Goal: Transaction & Acquisition: Purchase product/service

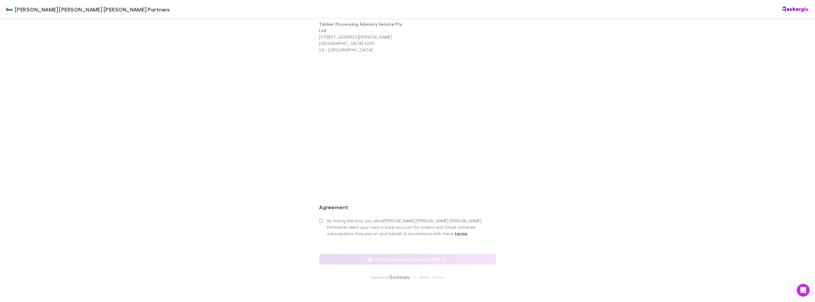
scroll to position [385, 0]
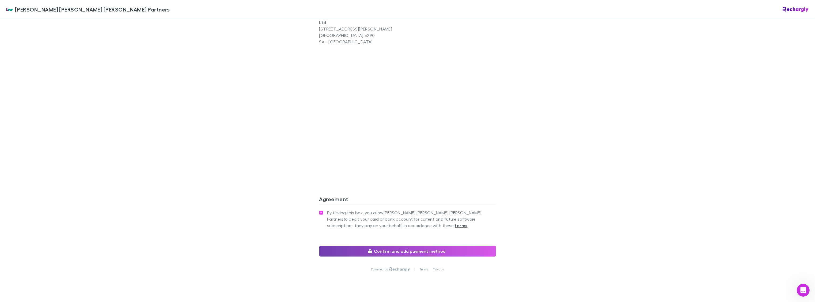
click at [421, 246] on button "Confirm and add payment method" at bounding box center [407, 251] width 177 height 11
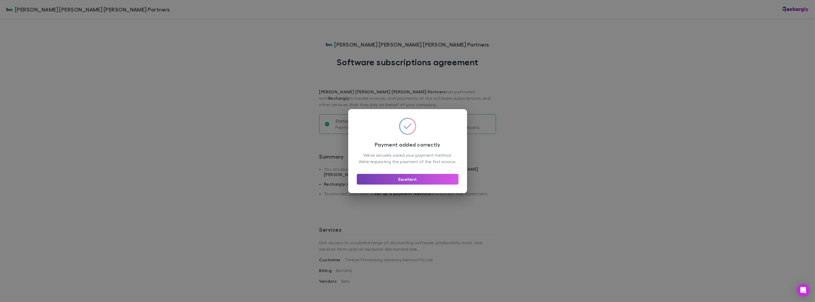
click at [408, 182] on button "Excellent" at bounding box center [408, 179] width 102 height 11
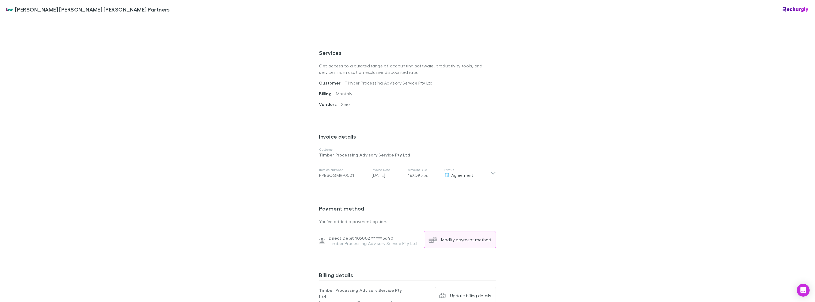
scroll to position [175, 0]
click at [452, 239] on div "Modify payment method" at bounding box center [466, 241] width 50 height 5
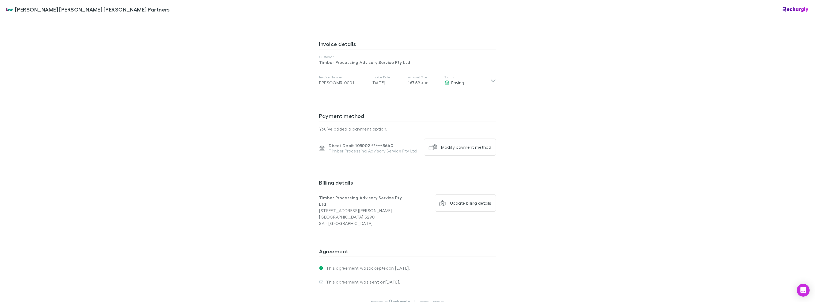
scroll to position [268, 0]
click at [491, 78] on icon at bounding box center [493, 81] width 6 height 6
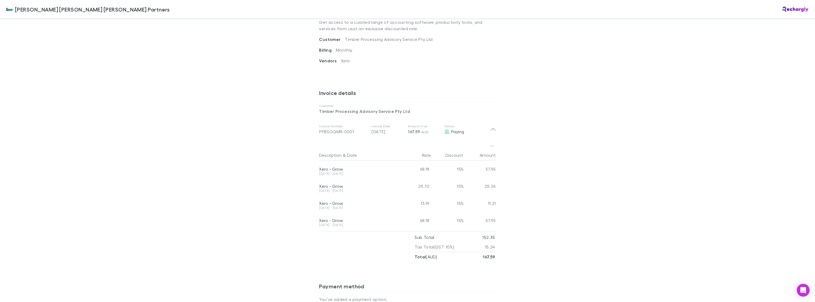
scroll to position [181, 0]
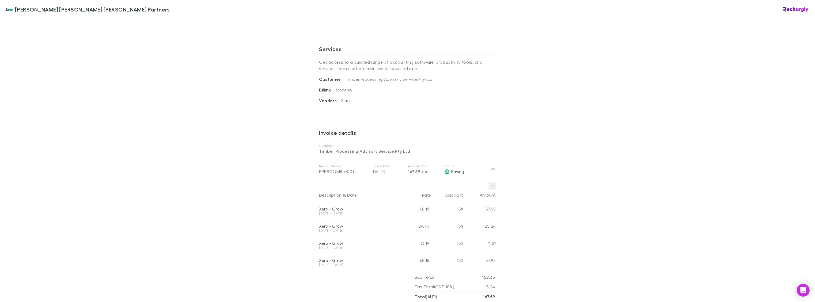
click at [490, 184] on icon "button" at bounding box center [492, 186] width 4 height 4
click at [440, 192] on p "Download PDF" at bounding box center [456, 191] width 65 height 6
